Goal: Book appointment/travel/reservation

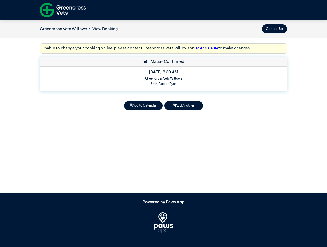
click at [274, 29] on button "Contact Us" at bounding box center [274, 28] width 25 height 9
click at [143, 105] on button "Add to Calendar" at bounding box center [143, 105] width 39 height 9
click at [183, 105] on button "Add Another" at bounding box center [183, 105] width 39 height 9
